Goal: Transaction & Acquisition: Purchase product/service

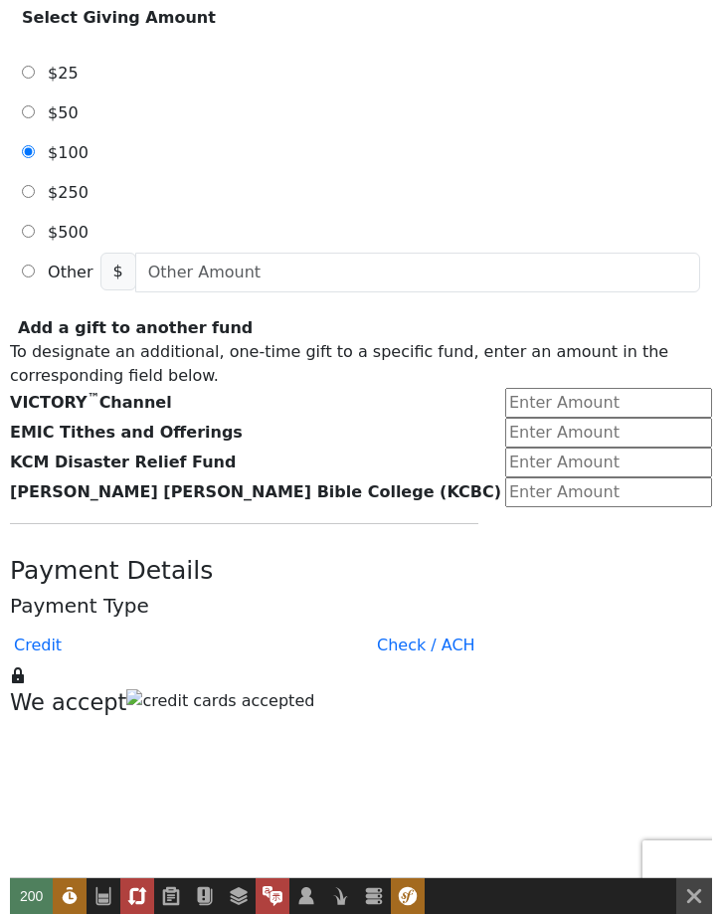
scroll to position [767, 0]
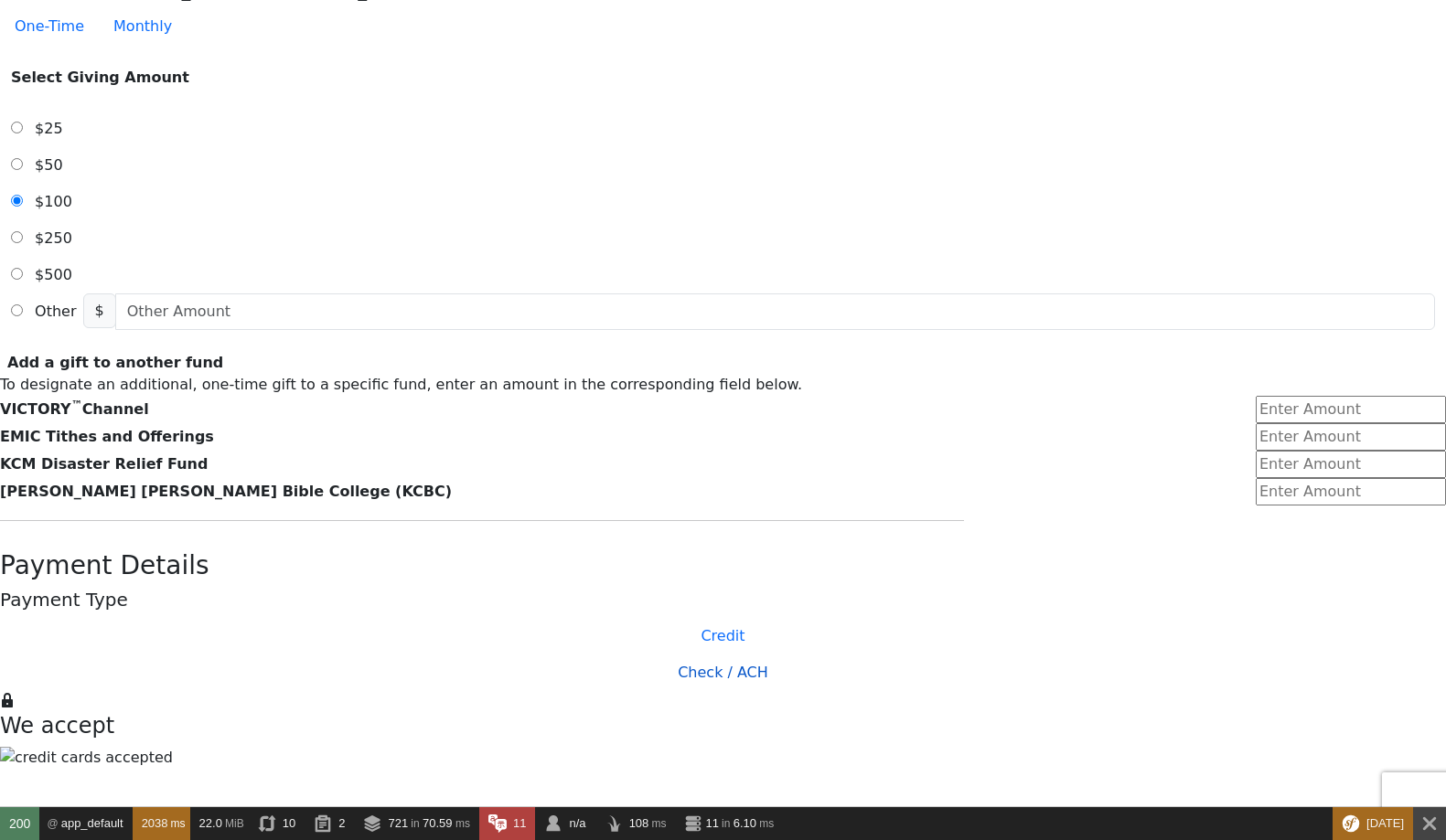
click at [663, 654] on button "Check / ACH" at bounding box center [723, 673] width 1467 height 37
click at [618, 618] on button "Credit" at bounding box center [723, 636] width 1467 height 37
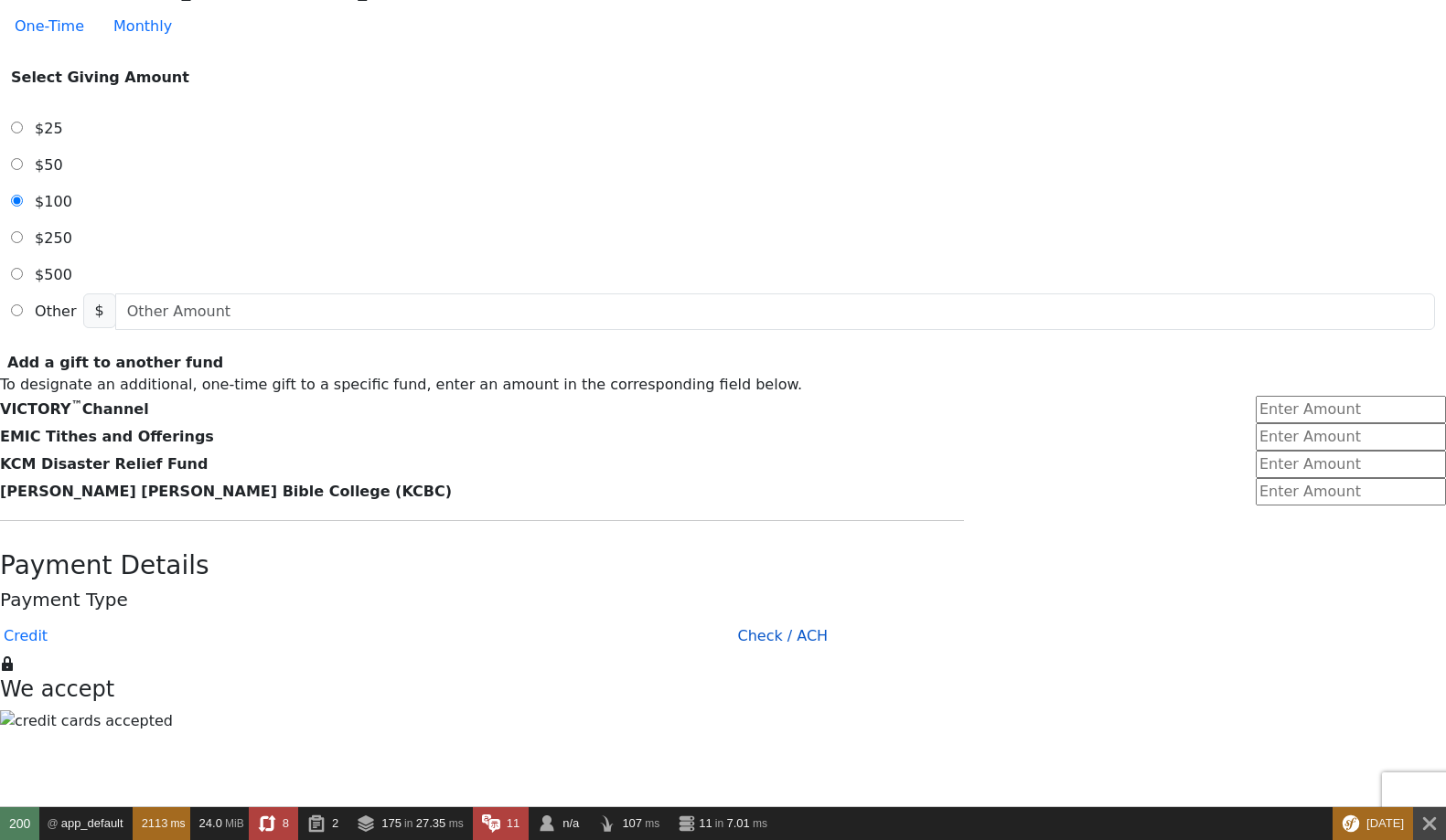
click at [723, 618] on button "Check / ACH" at bounding box center [783, 636] width 120 height 37
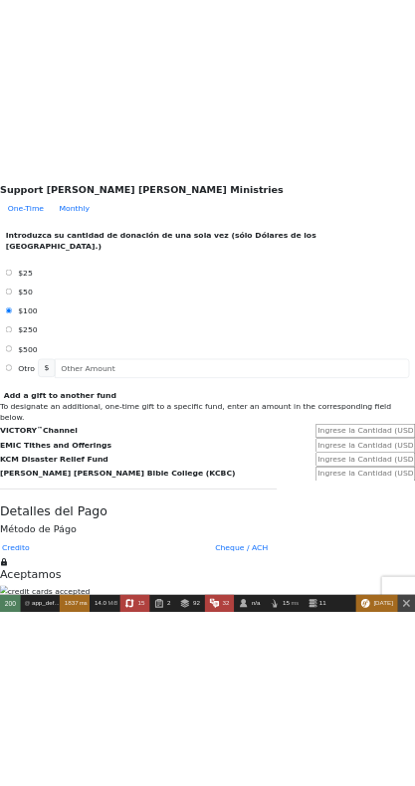
scroll to position [703, 0]
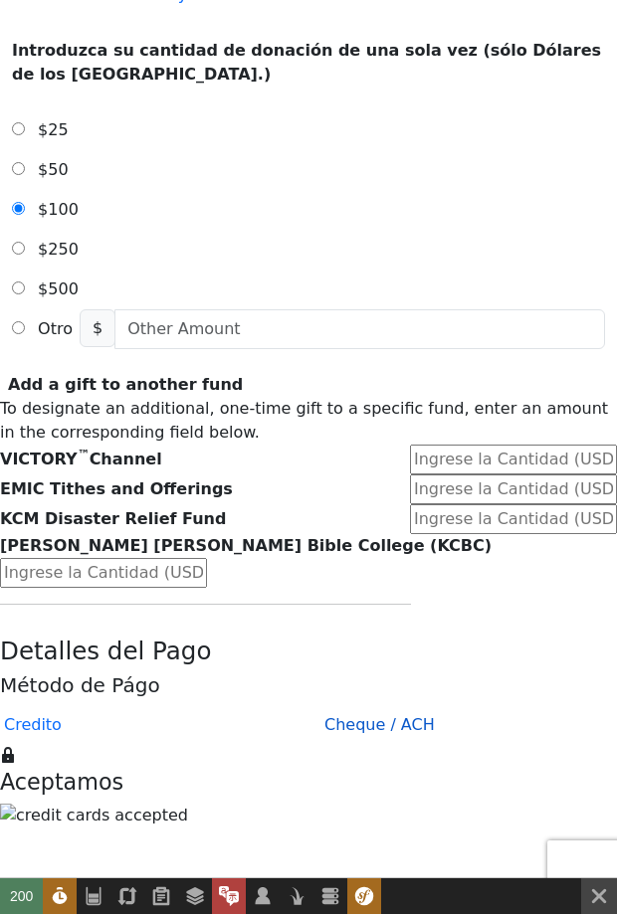
click at [308, 705] on button "Cheque / ACH" at bounding box center [379, 725] width 142 height 40
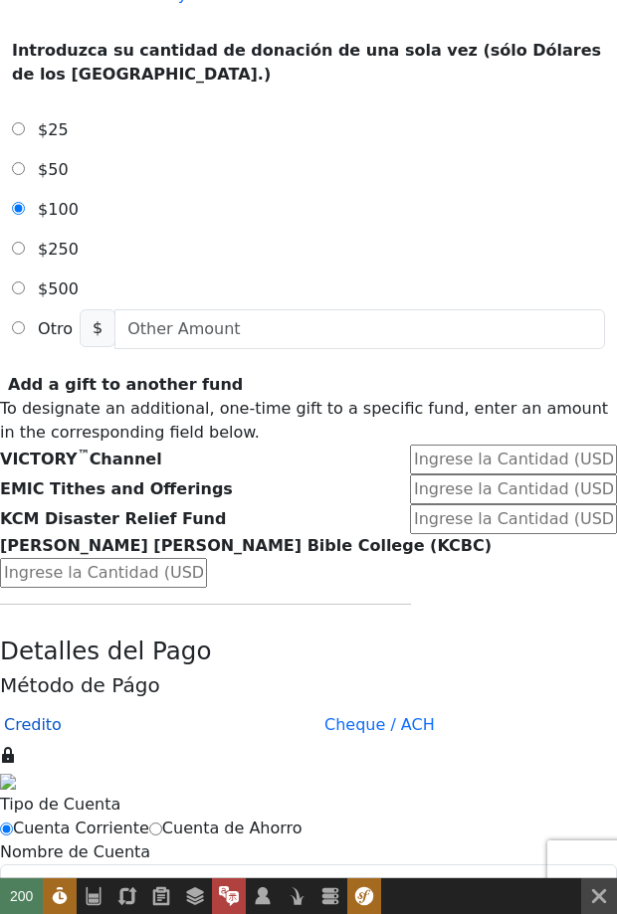
click at [78, 705] on button "Credito" at bounding box center [33, 725] width 90 height 40
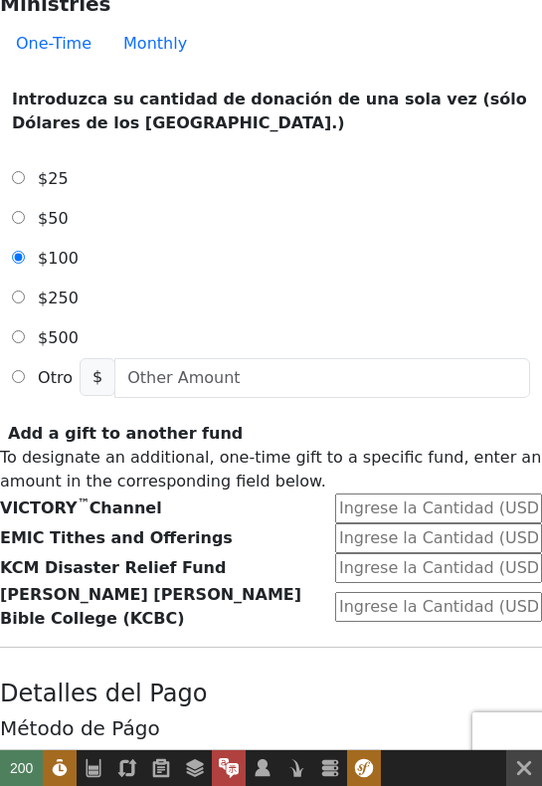
scroll to position [579, 0]
